Goal: Transaction & Acquisition: Purchase product/service

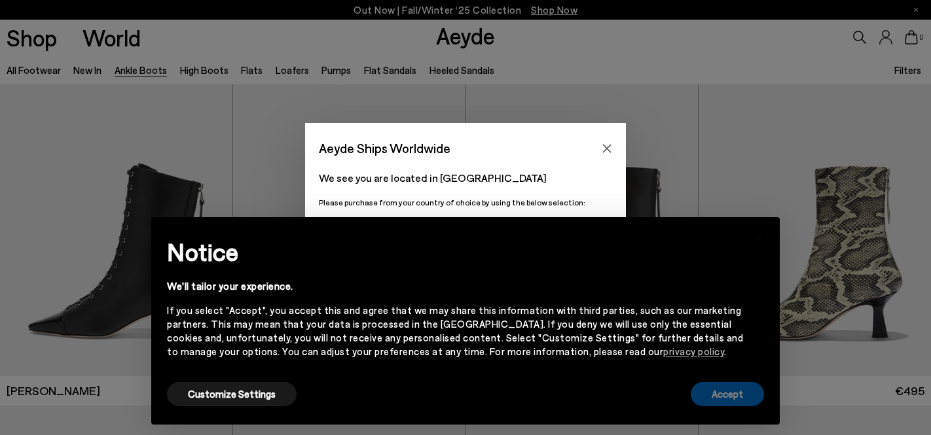
click at [743, 399] on button "Accept" at bounding box center [726, 394] width 73 height 24
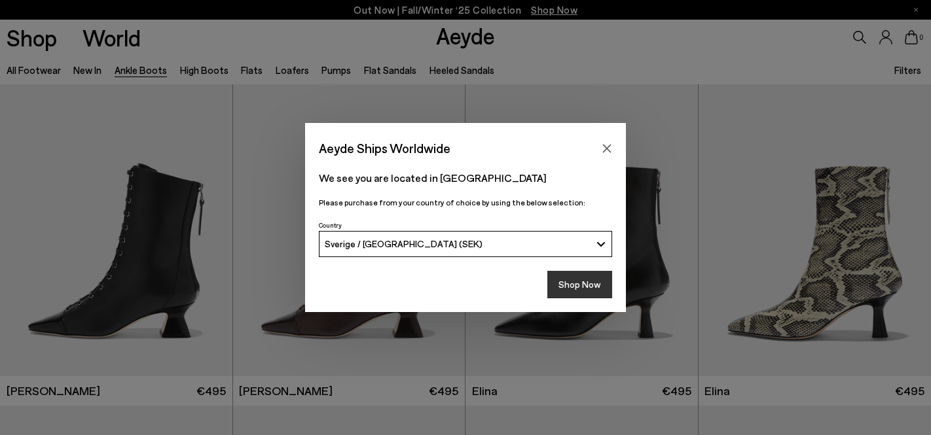
click at [573, 289] on button "Shop Now" at bounding box center [579, 284] width 65 height 27
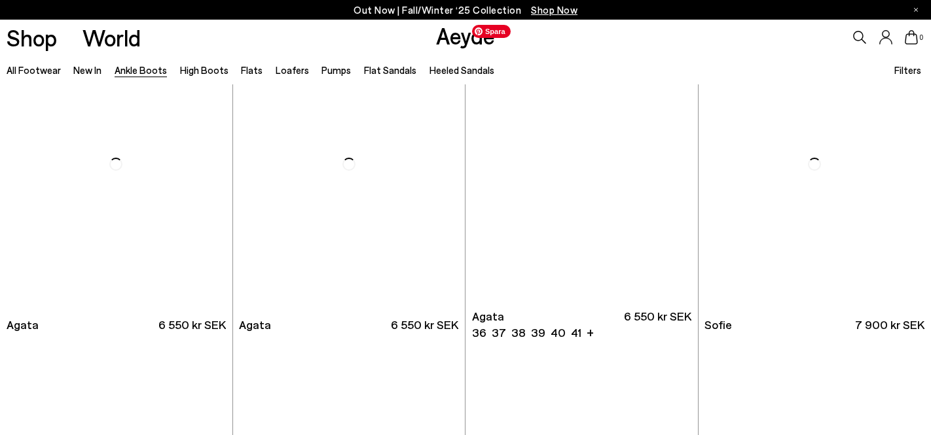
scroll to position [710, 0]
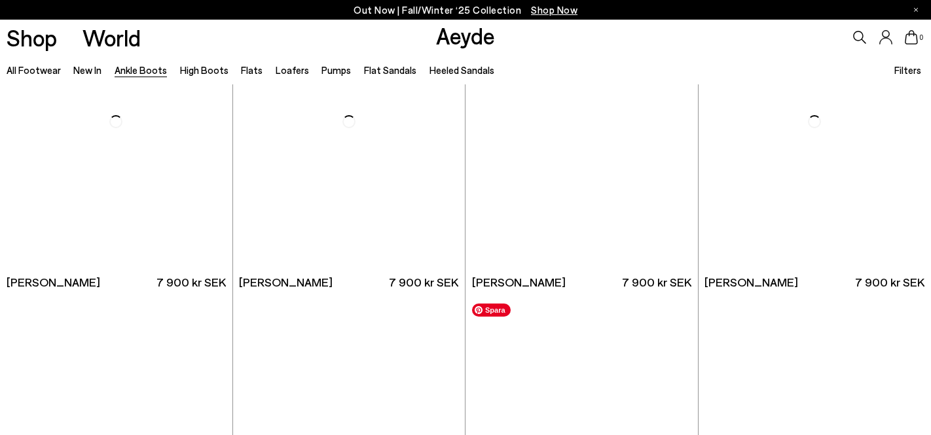
scroll to position [3964, 0]
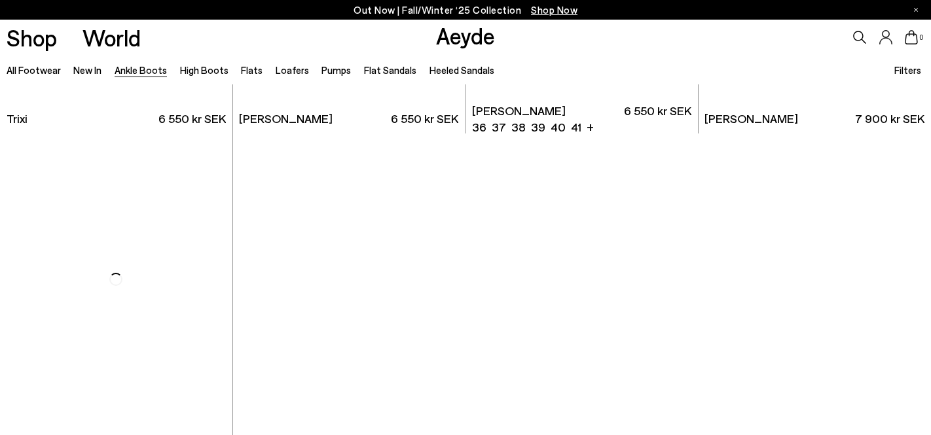
scroll to position [6697, 0]
